Goal: Check status

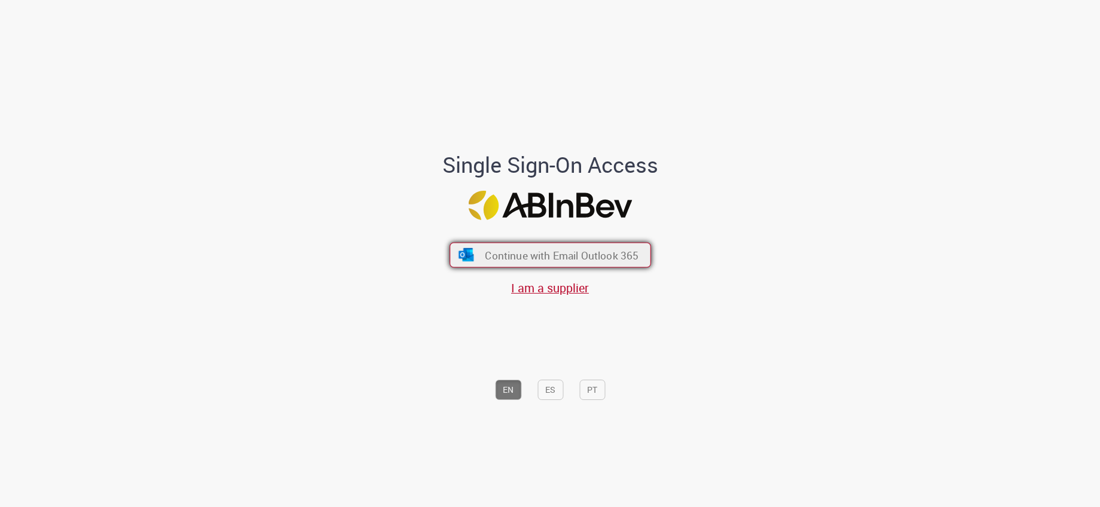
click at [510, 251] on span "Continue with Email Outlook 365" at bounding box center [562, 255] width 154 height 14
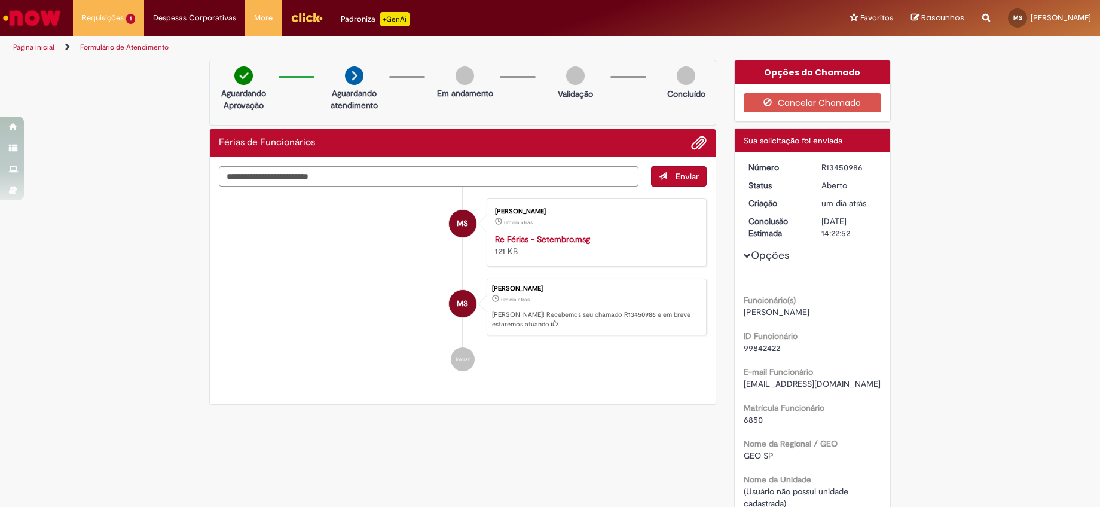
click at [836, 226] on div "[DATE] 14:22:52" at bounding box center [850, 227] width 56 height 24
drag, startPoint x: 836, startPoint y: 226, endPoint x: 829, endPoint y: 219, distance: 9.7
click at [829, 219] on div "[DATE] 14:22:52" at bounding box center [850, 227] width 56 height 24
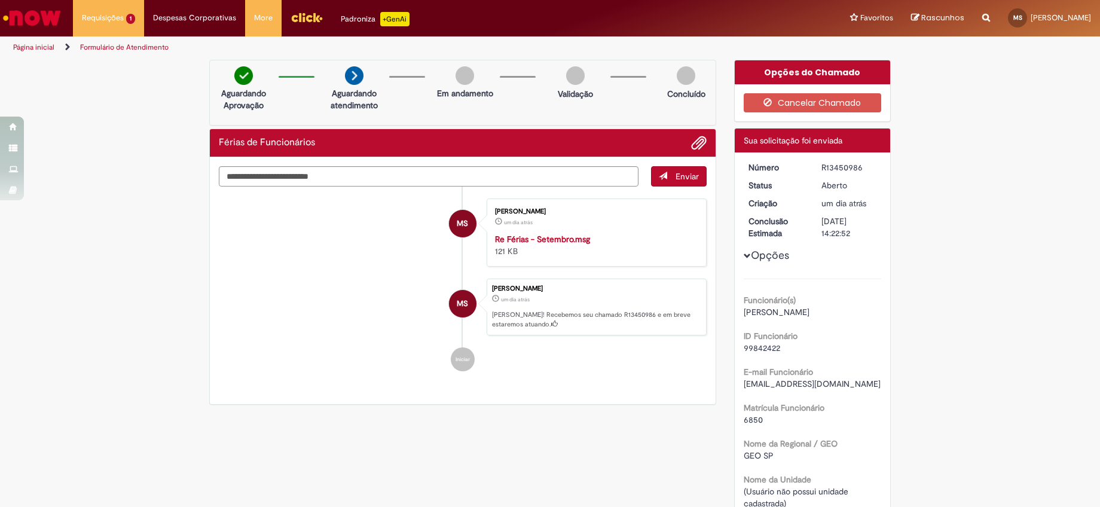
click at [840, 163] on div "R13450986" at bounding box center [850, 167] width 56 height 12
drag, startPoint x: 840, startPoint y: 163, endPoint x: 871, endPoint y: 218, distance: 62.7
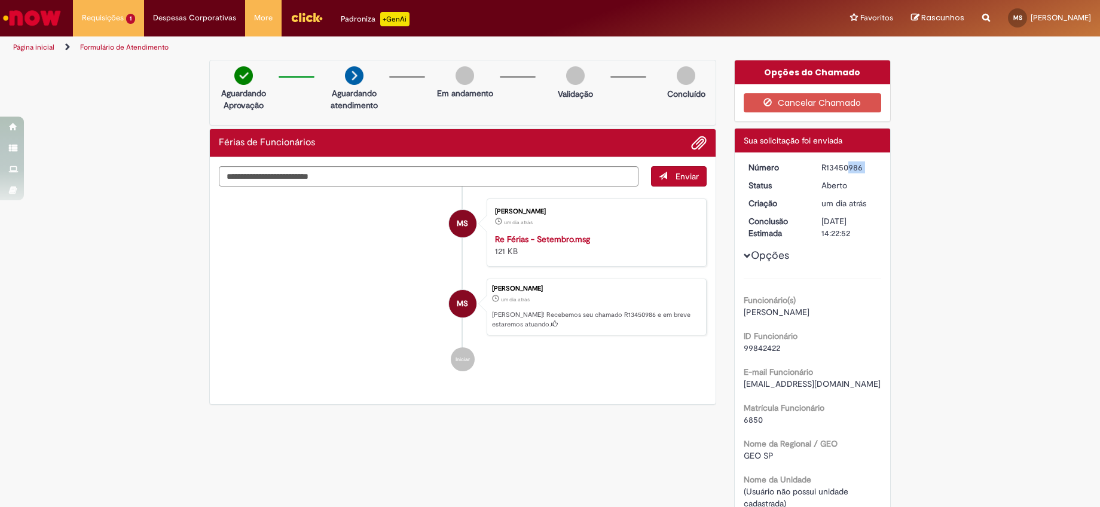
click at [871, 218] on dd "[DATE] 14:22:52" at bounding box center [850, 227] width 74 height 24
copy div "[DATE]"
drag, startPoint x: 813, startPoint y: 169, endPoint x: 858, endPoint y: 170, distance: 44.9
click at [858, 170] on dd "R13450986" at bounding box center [850, 167] width 74 height 12
copy div "R13450986"
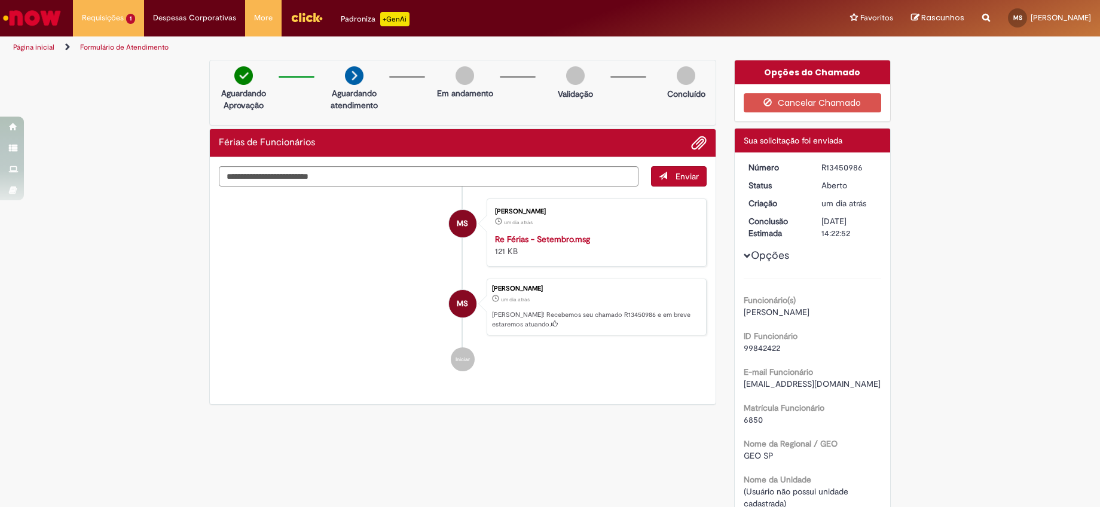
click at [310, 507] on html "Pular para o conteúdo da página Requisições 1 Exibir Todas as Solicitações Féri…" at bounding box center [550, 253] width 1100 height 507
